Goal: Navigation & Orientation: Find specific page/section

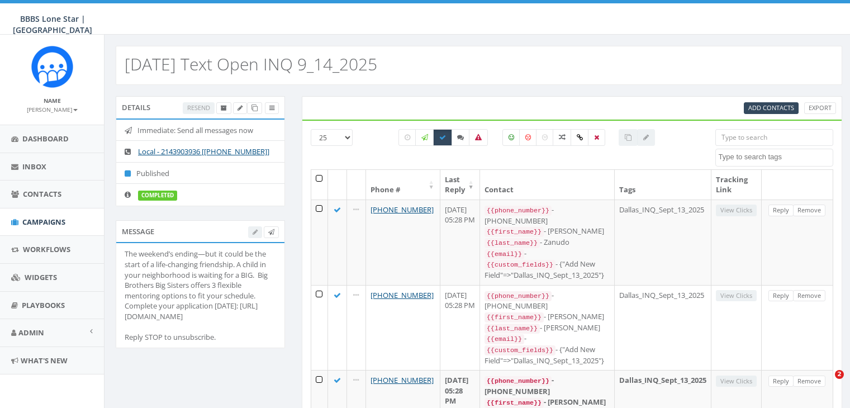
select select
click at [27, 163] on span "Inbox" at bounding box center [34, 166] width 24 height 10
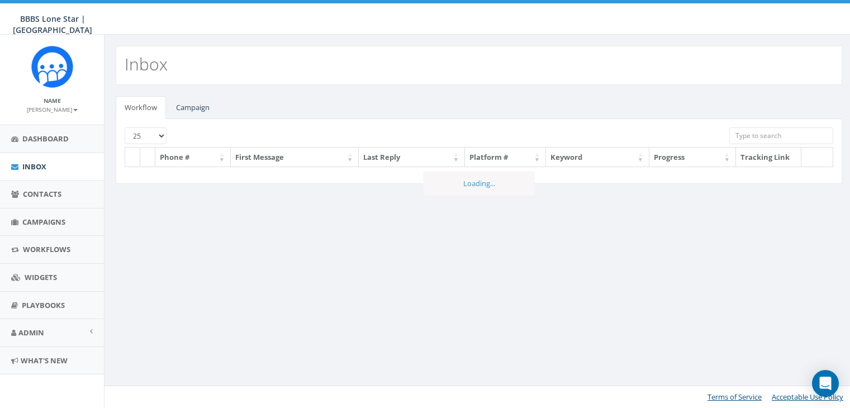
select select
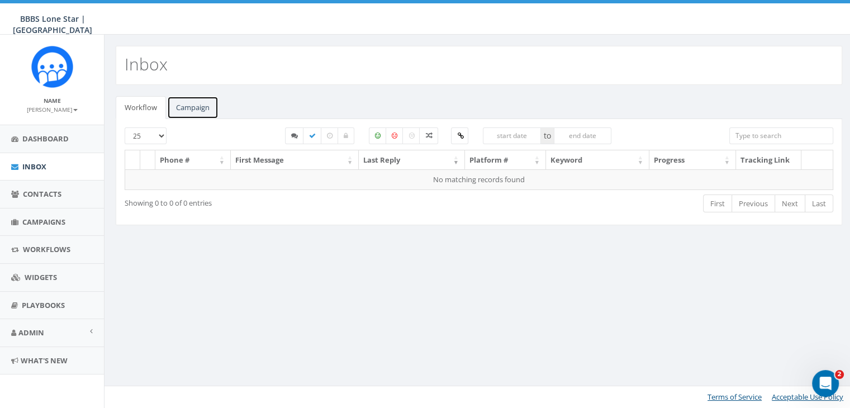
click at [194, 101] on link "Campaign" at bounding box center [192, 107] width 51 height 23
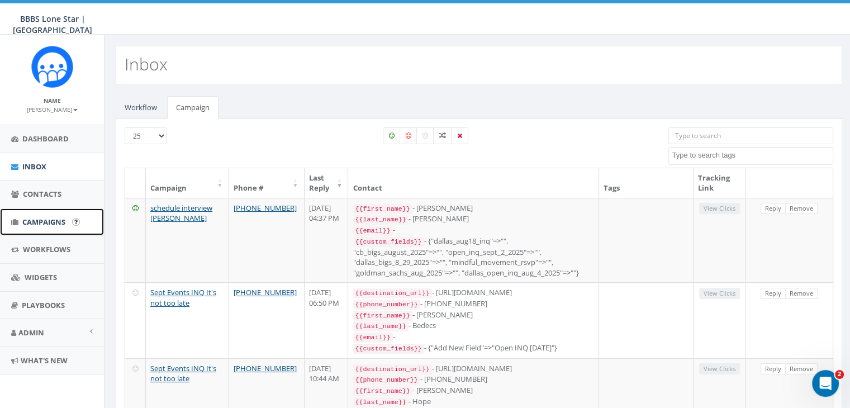
click at [47, 217] on span "Campaigns" at bounding box center [43, 222] width 43 height 10
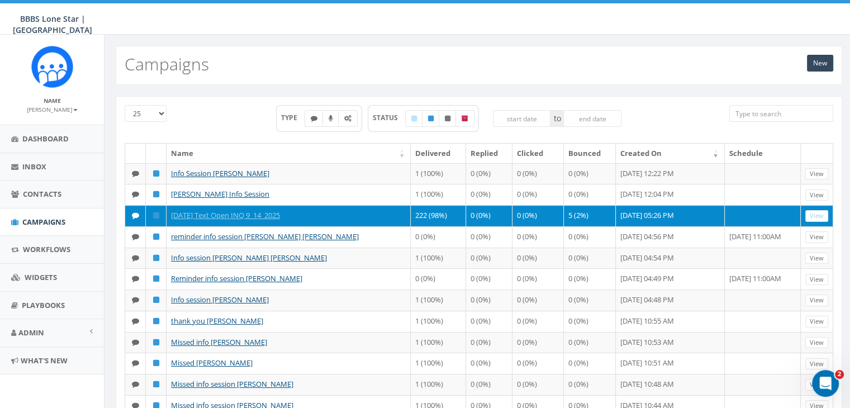
click at [294, 226] on td "[DATE] Text Open INQ 9_14_2025" at bounding box center [289, 215] width 244 height 21
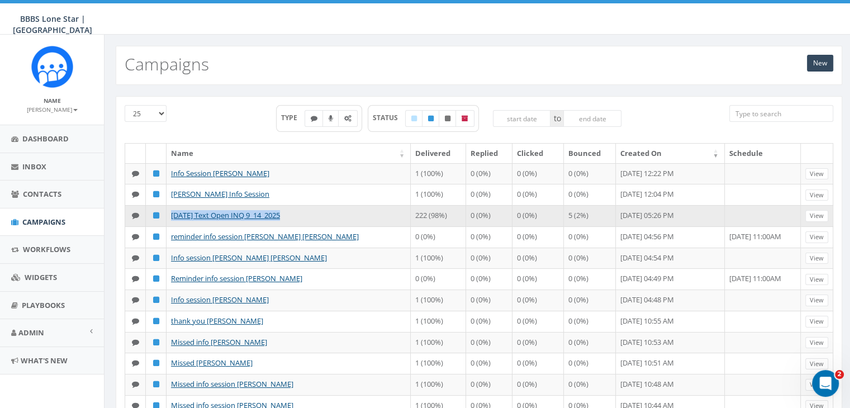
drag, startPoint x: 286, startPoint y: 231, endPoint x: 168, endPoint y: 231, distance: 118.5
click at [168, 226] on td "[DATE] Text Open INQ 9_14_2025" at bounding box center [289, 215] width 244 height 21
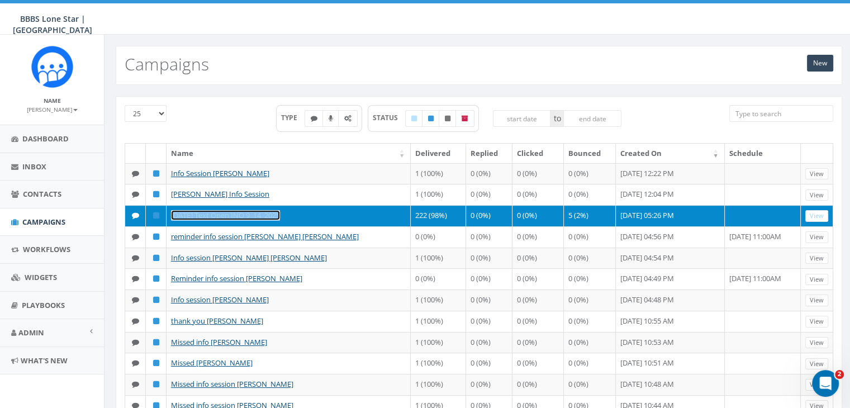
copy link "[DATE] Text Open INQ 9_14_2025"
